Goal: Task Accomplishment & Management: Use online tool/utility

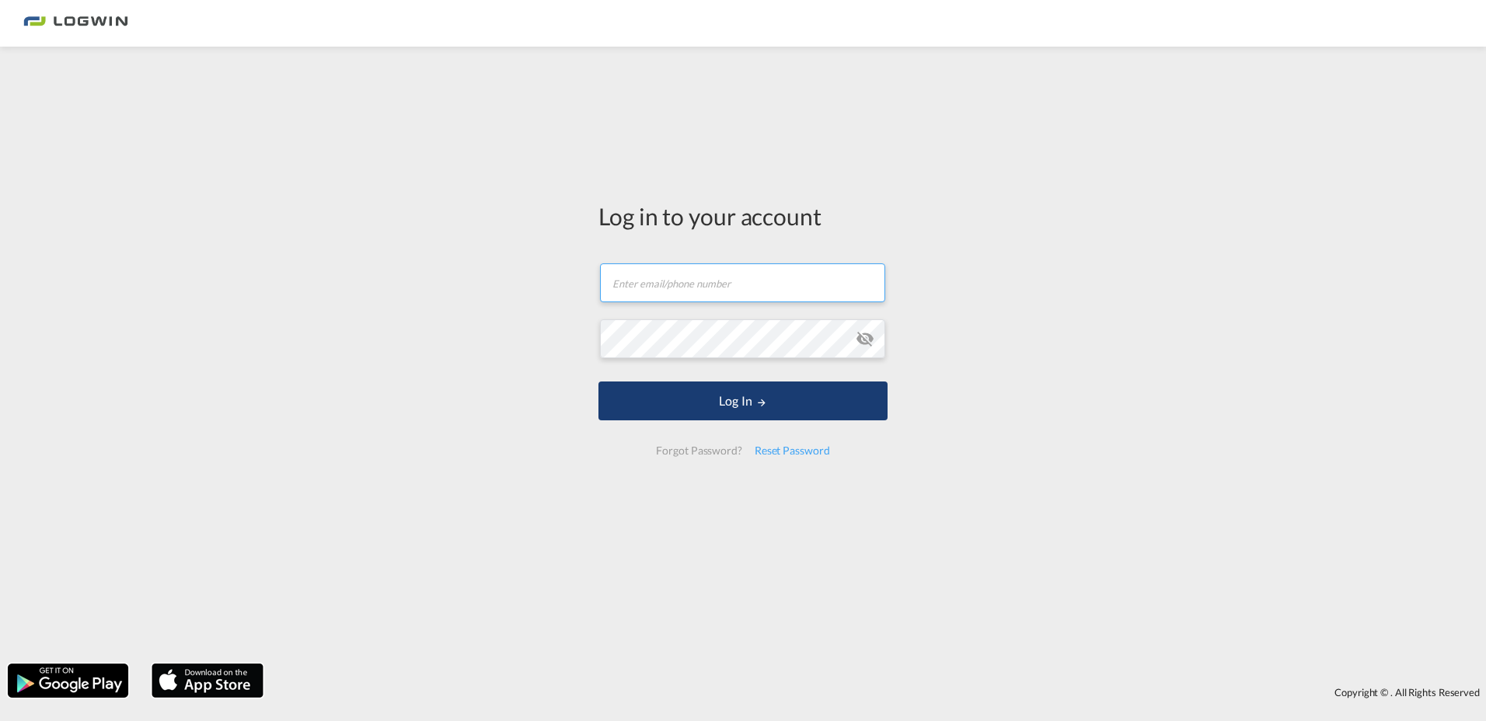
type input "[PERSON_NAME][EMAIL_ADDRESS][PERSON_NAME][DOMAIN_NAME]"
click at [742, 396] on button "Log In" at bounding box center [743, 401] width 289 height 39
